Goal: Task Accomplishment & Management: Use online tool/utility

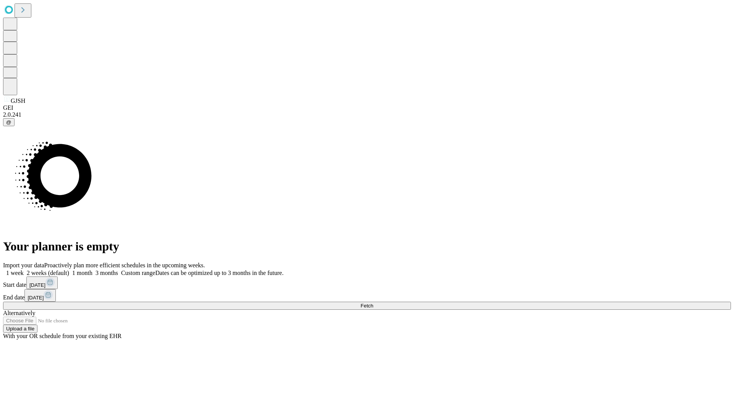
click at [373, 303] on span "Fetch" at bounding box center [367, 306] width 13 height 6
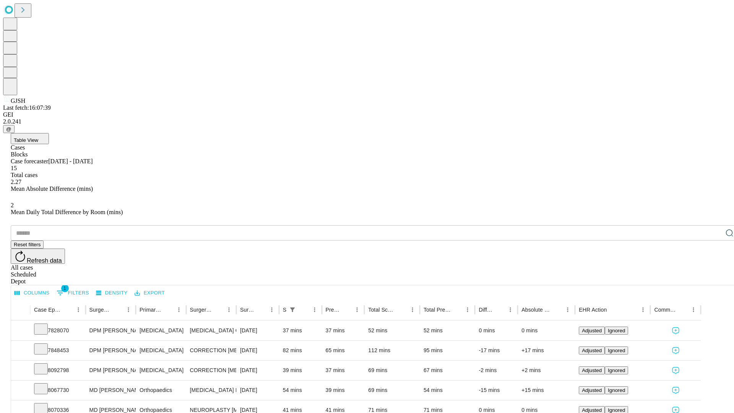
scroll to position [25, 0]
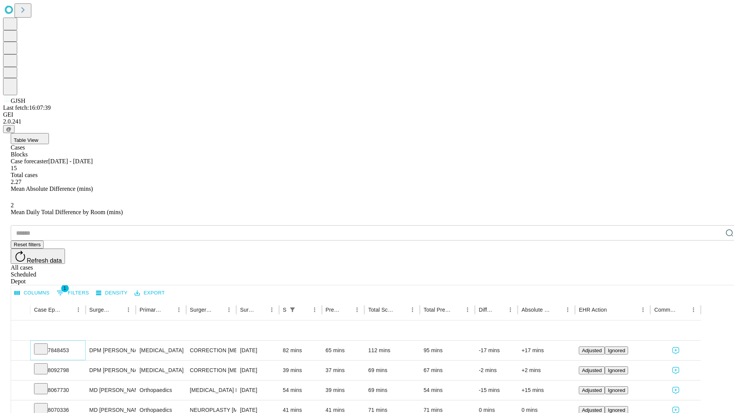
click at [45, 344] on icon at bounding box center [41, 348] width 8 height 8
